Goal: Task Accomplishment & Management: Manage account settings

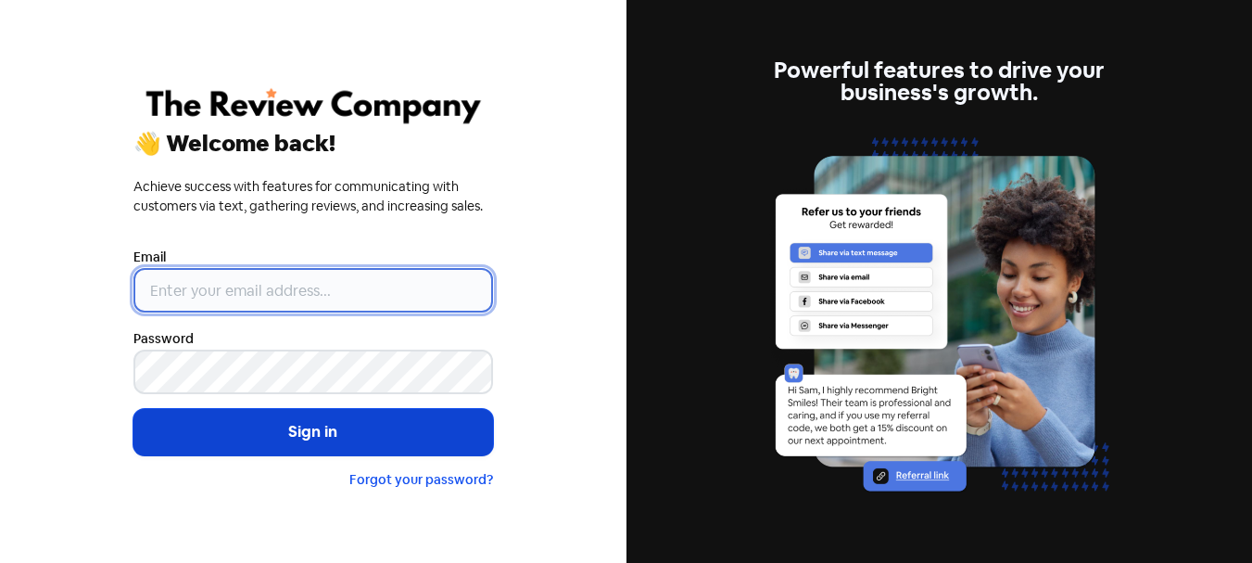
type input "[PERSON_NAME][EMAIL_ADDRESS][DOMAIN_NAME]"
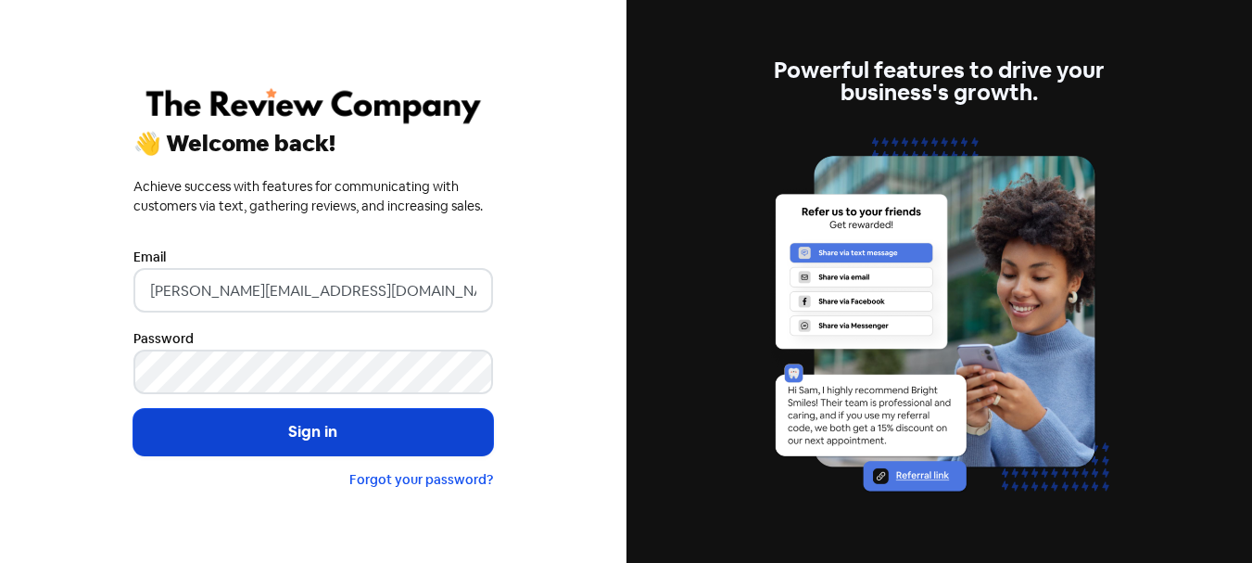
click at [321, 437] on button "Sign in" at bounding box center [313, 432] width 360 height 46
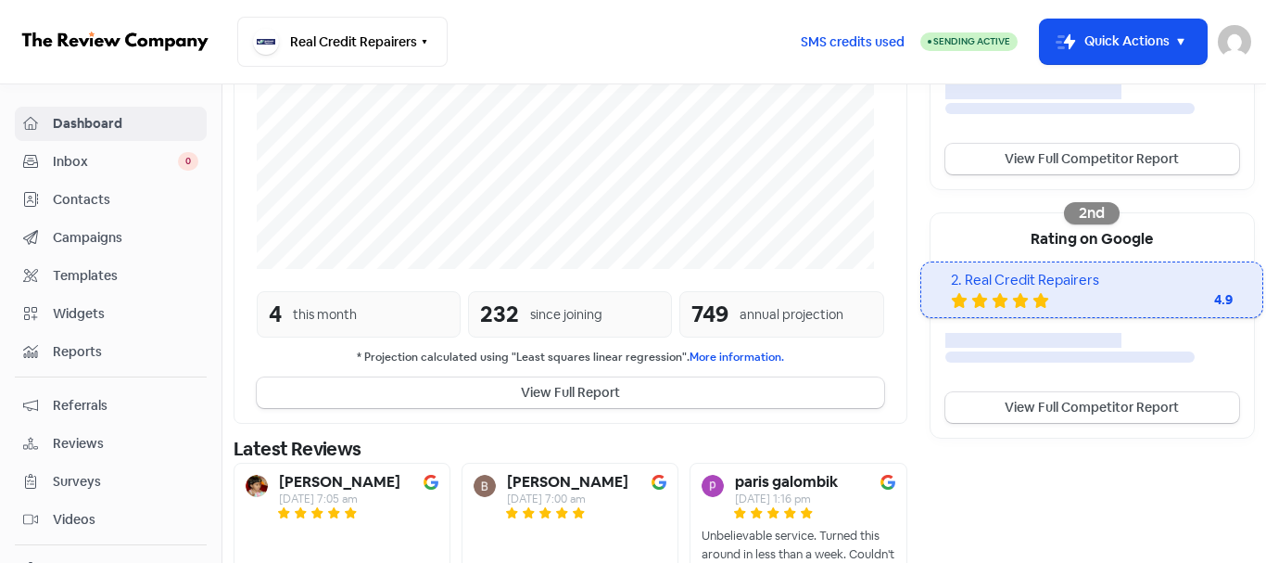
scroll to position [577, 0]
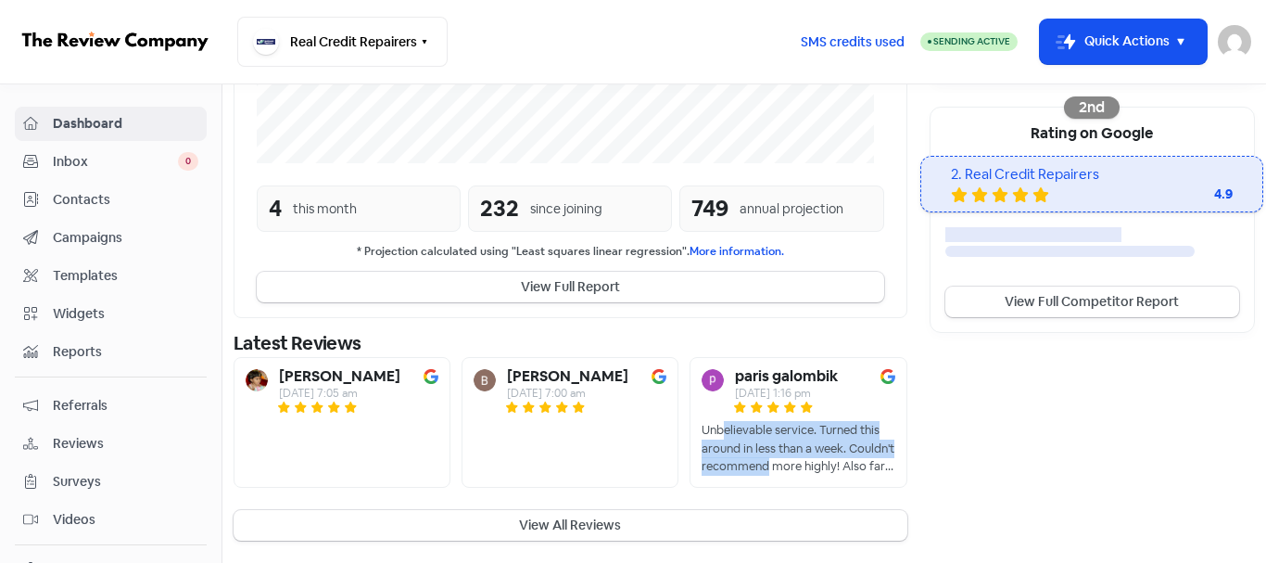
click at [816, 461] on div "Unbelievable service. Turned this around in less than a week. Couldn't recommen…" at bounding box center [798, 448] width 193 height 55
click at [130, 204] on span "Contacts" at bounding box center [126, 199] width 146 height 19
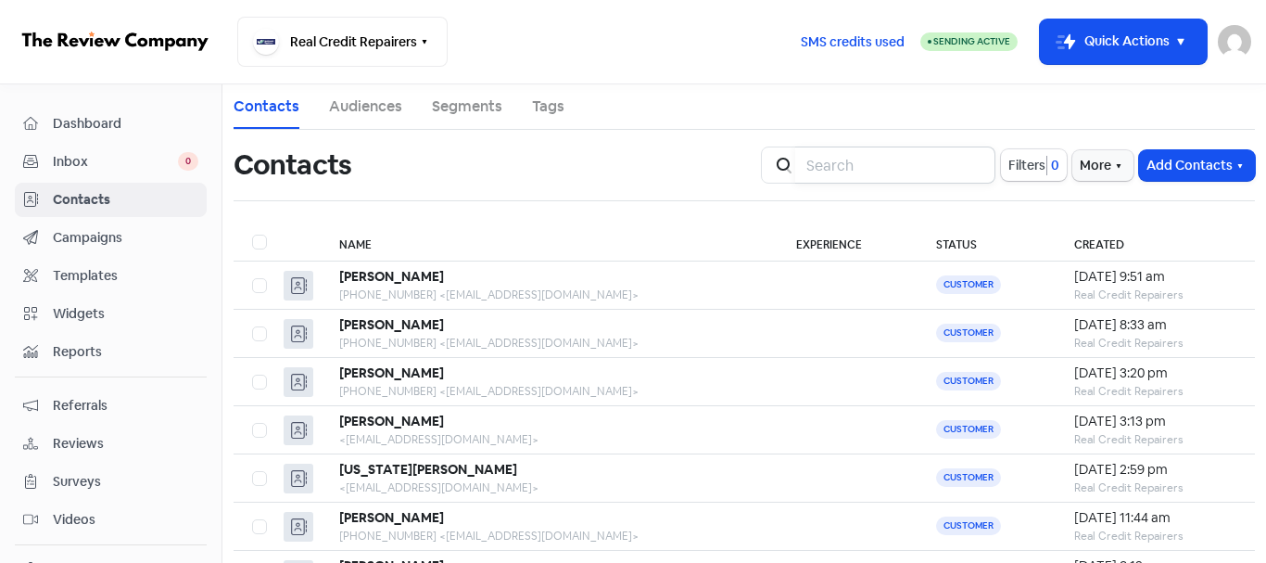
click at [908, 171] on input "search" at bounding box center [895, 164] width 200 height 37
type input "[PERSON_NAME]"
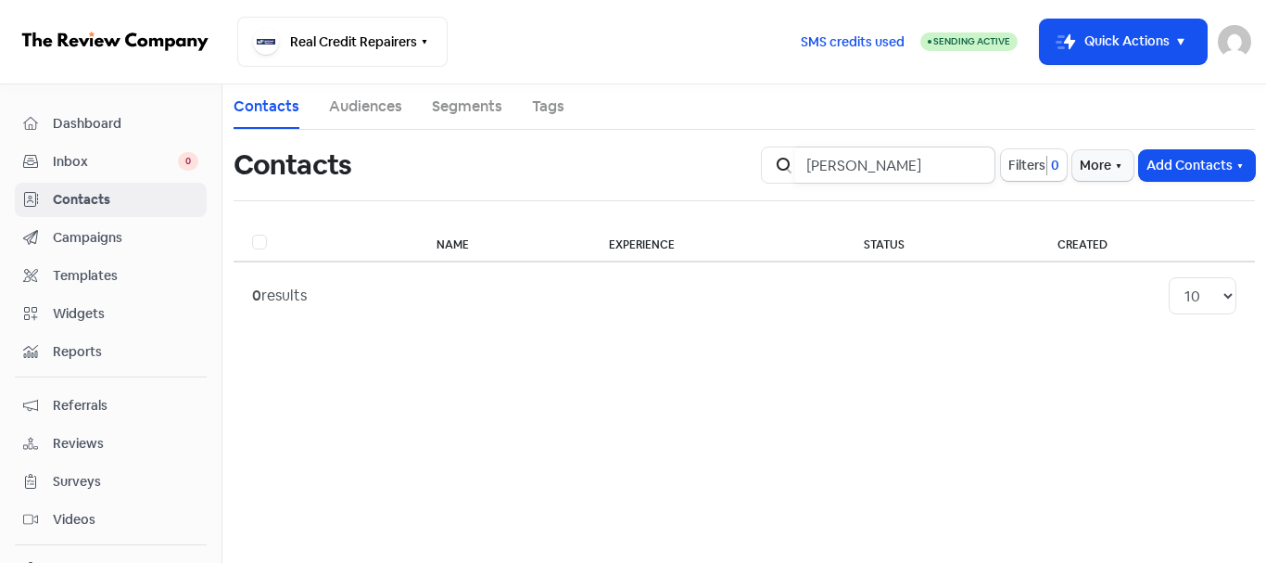
click at [958, 167] on input "[PERSON_NAME]" at bounding box center [895, 164] width 200 height 37
click at [969, 165] on input "[PERSON_NAME]" at bounding box center [895, 164] width 200 height 37
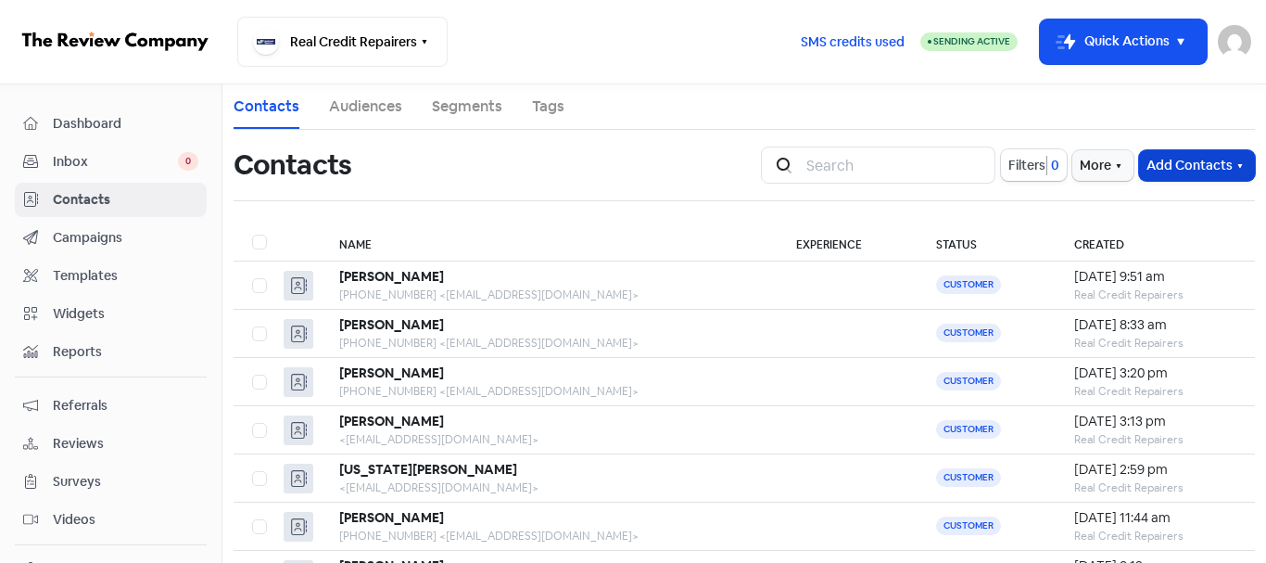
click at [1160, 154] on button "Add Contacts" at bounding box center [1197, 165] width 116 height 31
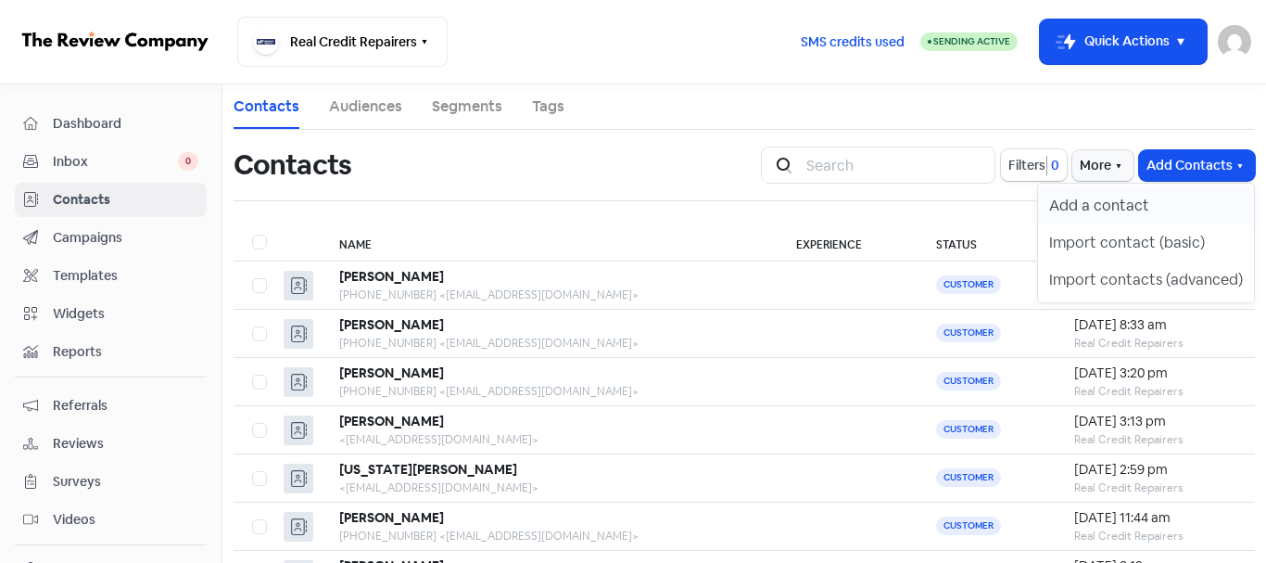
click at [1116, 197] on button "Add a contact" at bounding box center [1146, 205] width 216 height 37
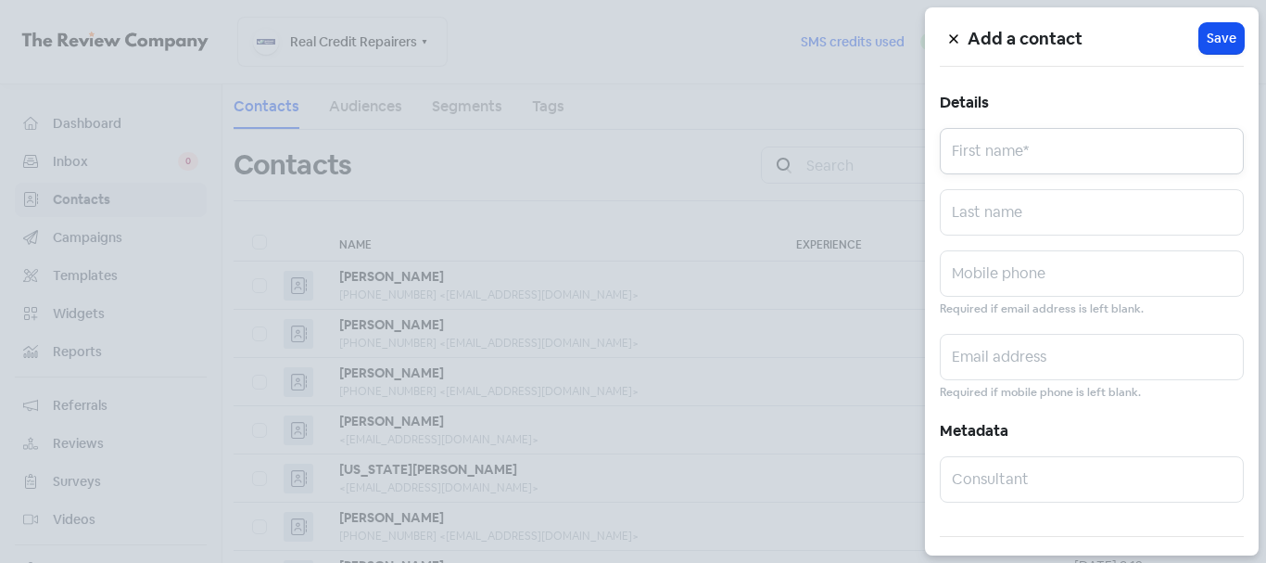
click at [1024, 143] on input "text" at bounding box center [1092, 151] width 304 height 46
paste input "[PERSON_NAME]"
click at [1015, 152] on input "[PERSON_NAME]" at bounding box center [1092, 151] width 304 height 46
click at [1015, 151] on input "[PERSON_NAME]" at bounding box center [1092, 151] width 304 height 46
type input "[PERSON_NAME]"
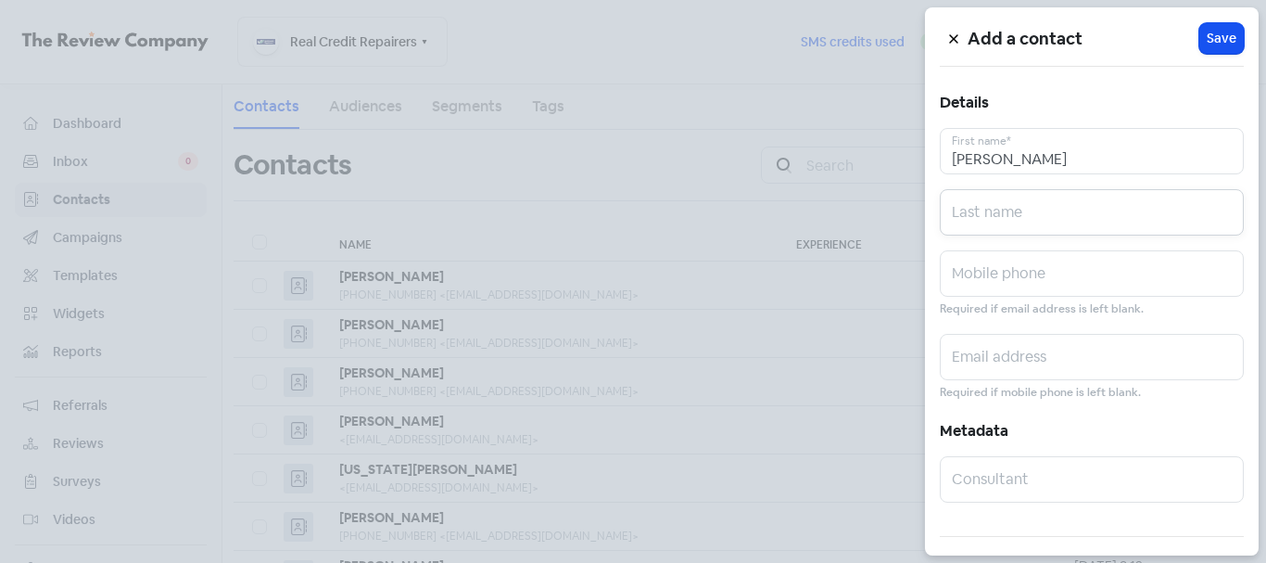
paste input "[PERSON_NAME]"
type input "[PERSON_NAME]"
click at [1041, 270] on input "text" at bounding box center [1092, 273] width 304 height 46
paste input "0477081742"
type input "0477081742"
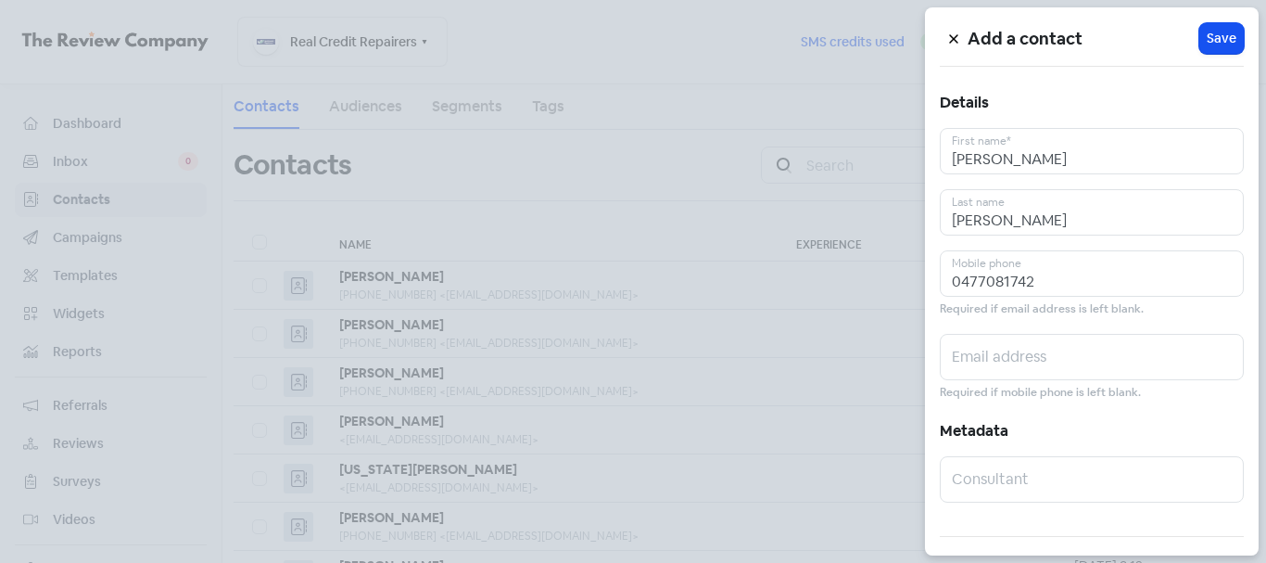
click at [1107, 332] on div "Add a contact Icon For Loading Save Details [PERSON_NAME] First name* [PERSON_N…" at bounding box center [1092, 281] width 334 height 548
click at [1093, 346] on input "text" at bounding box center [1092, 357] width 304 height 46
paste input "[EMAIL_ADDRESS][DOMAIN_NAME]"
type input "[EMAIL_ADDRESS][DOMAIN_NAME]"
click at [1207, 51] on button "Icon For Loading Save" at bounding box center [1221, 38] width 44 height 31
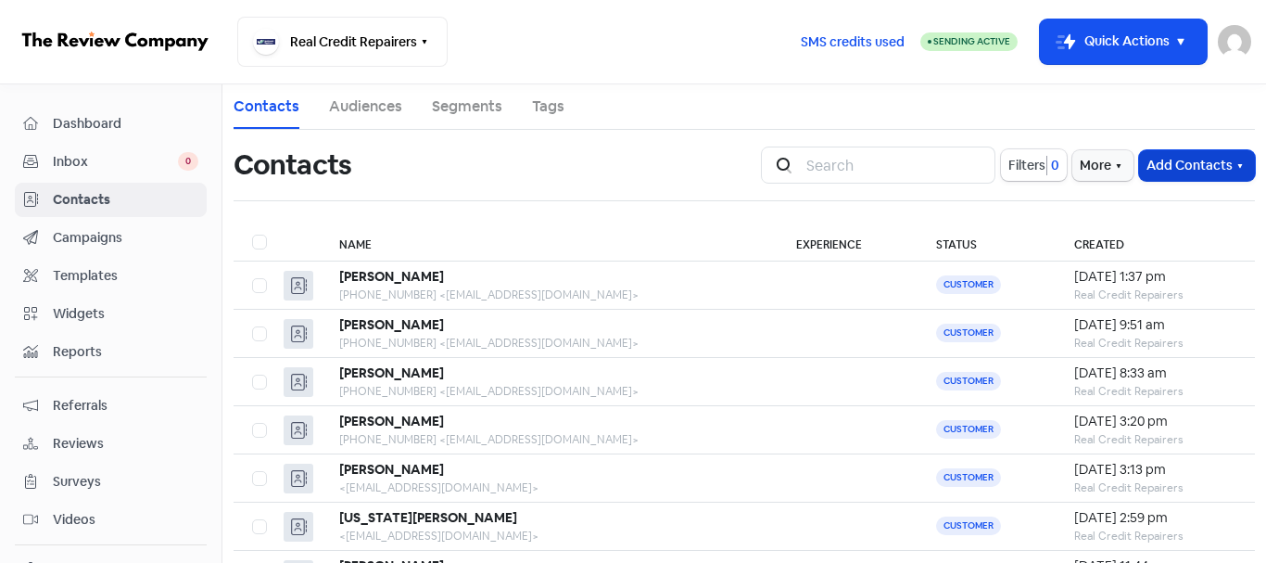
click at [1152, 168] on button "Add Contacts" at bounding box center [1197, 165] width 116 height 31
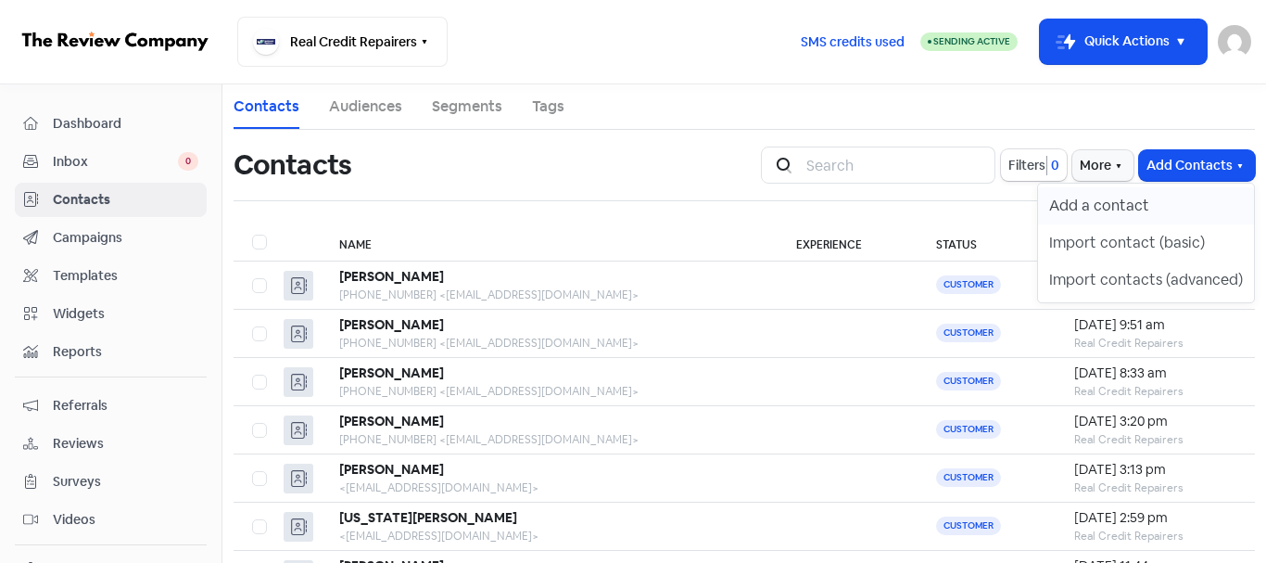
click at [1133, 197] on button "Add a contact" at bounding box center [1146, 205] width 216 height 37
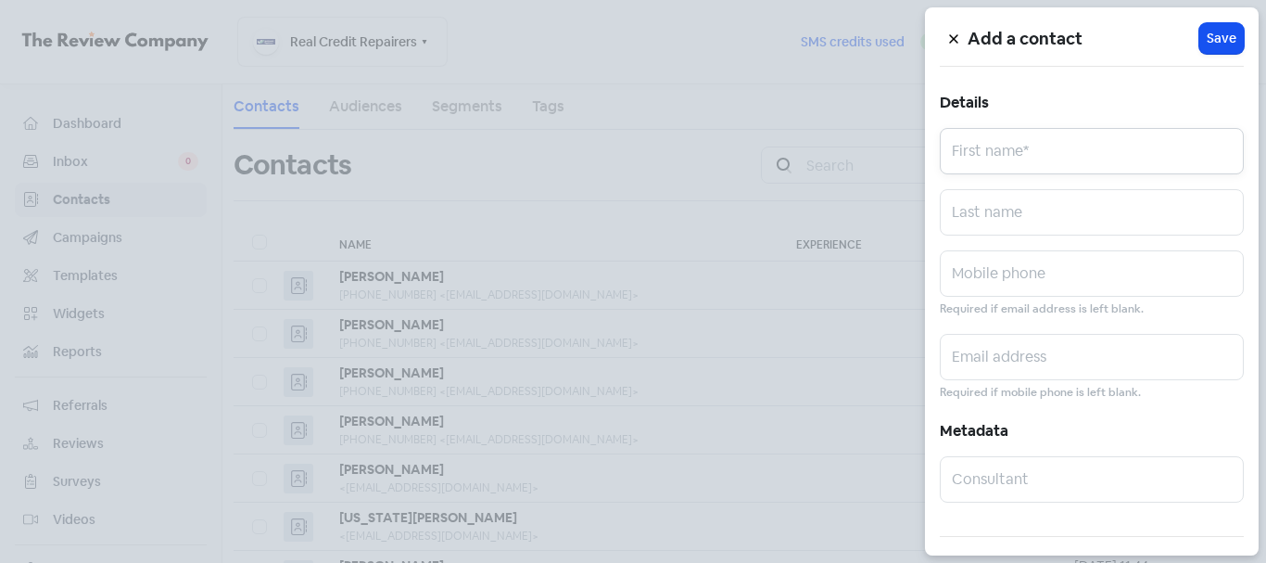
click at [1031, 166] on input "text" at bounding box center [1092, 151] width 304 height 46
paste input "[PERSON_NAME]"
click at [1018, 164] on input "[PERSON_NAME]" at bounding box center [1092, 151] width 304 height 46
type input "[PERSON_NAME]"
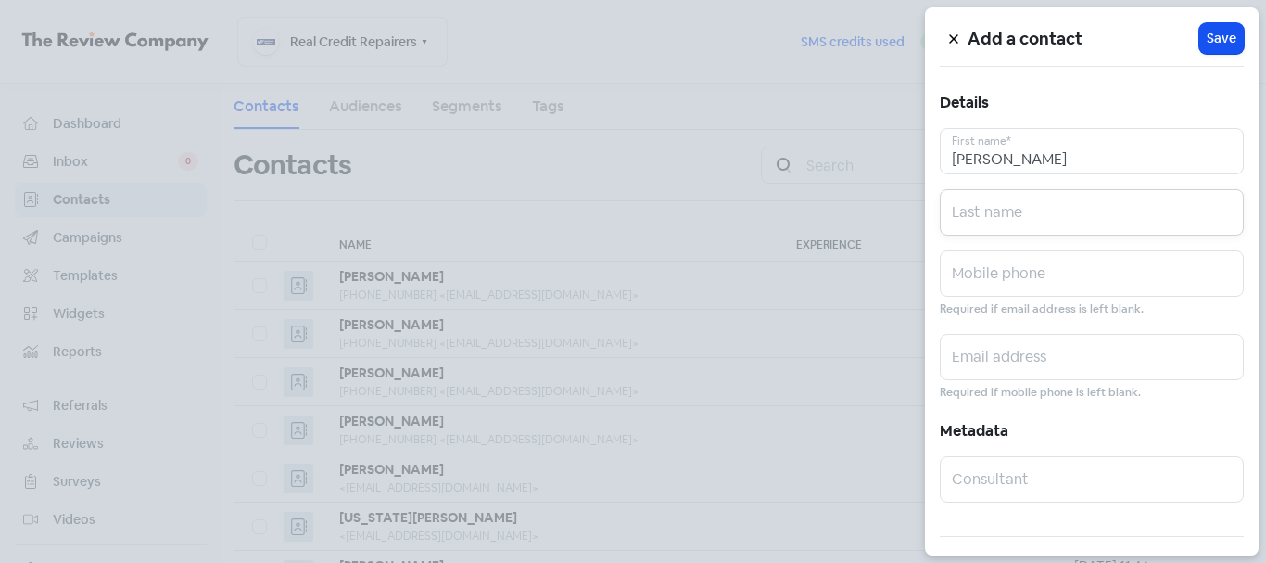
paste input "[PERSON_NAME]"
type input "[PERSON_NAME]"
click at [1001, 259] on input "text" at bounding box center [1092, 273] width 304 height 46
paste input "0403921236"
type input "0403921236"
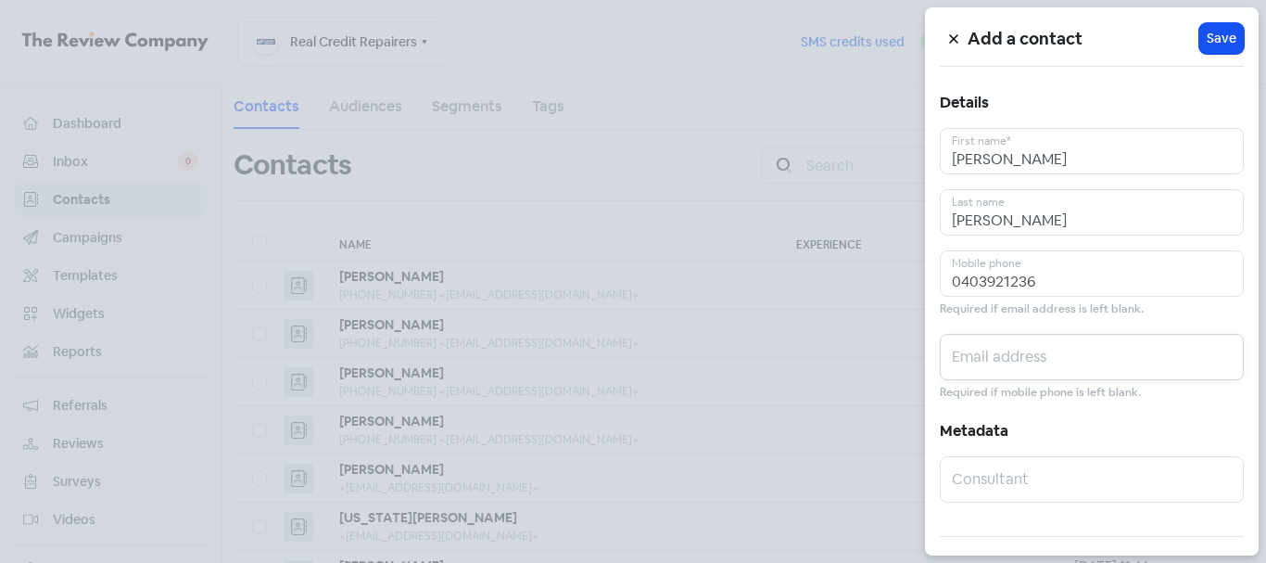
click at [1129, 365] on input "text" at bounding box center [1092, 357] width 304 height 46
paste input "[PERSON_NAME][EMAIL_ADDRESS][DOMAIN_NAME]"
type input "[PERSON_NAME][EMAIL_ADDRESS][DOMAIN_NAME]"
click at [1225, 28] on button "Icon For Loading Save" at bounding box center [1221, 38] width 44 height 31
